Goal: Find specific page/section: Find specific page/section

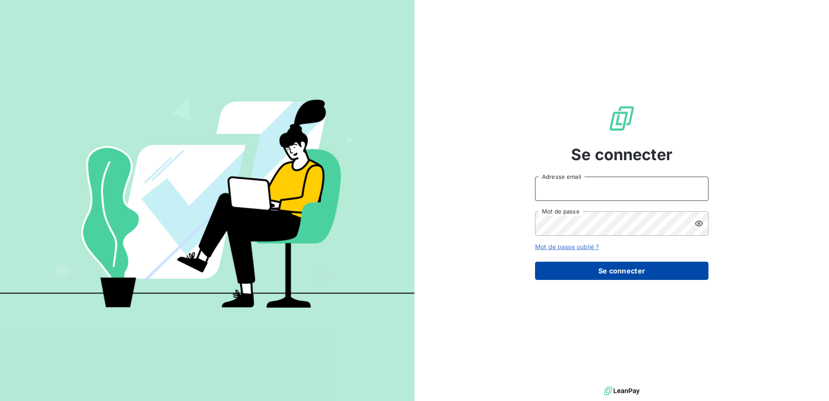
type input "[EMAIL_ADDRESS][DOMAIN_NAME]"
click at [612, 270] on button "Se connecter" at bounding box center [621, 270] width 173 height 18
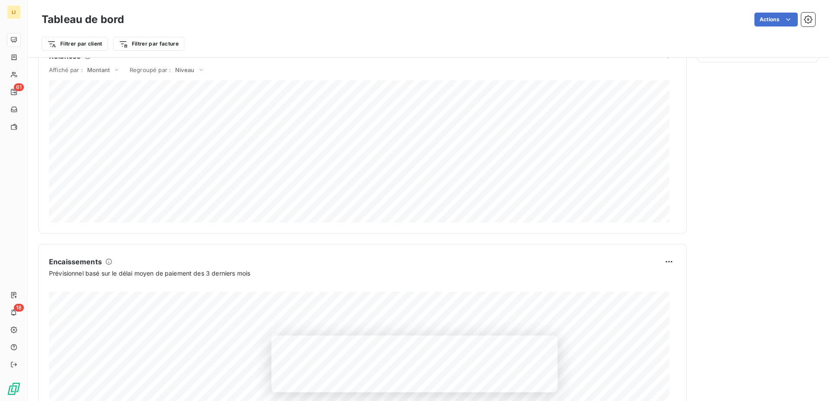
scroll to position [444, 0]
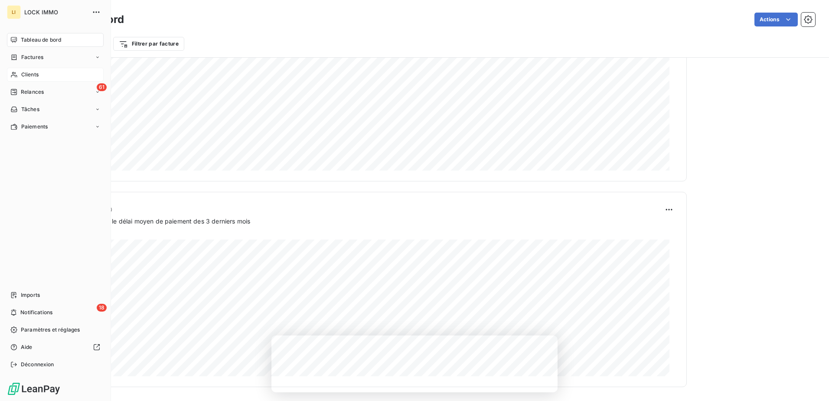
click at [30, 72] on span "Clients" at bounding box center [29, 75] width 17 height 8
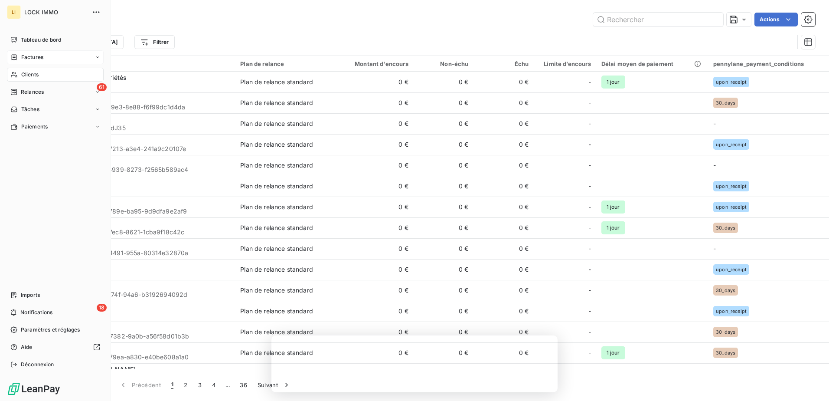
click at [30, 55] on span "Factures" at bounding box center [32, 57] width 22 height 8
